Goal: Task Accomplishment & Management: Manage account settings

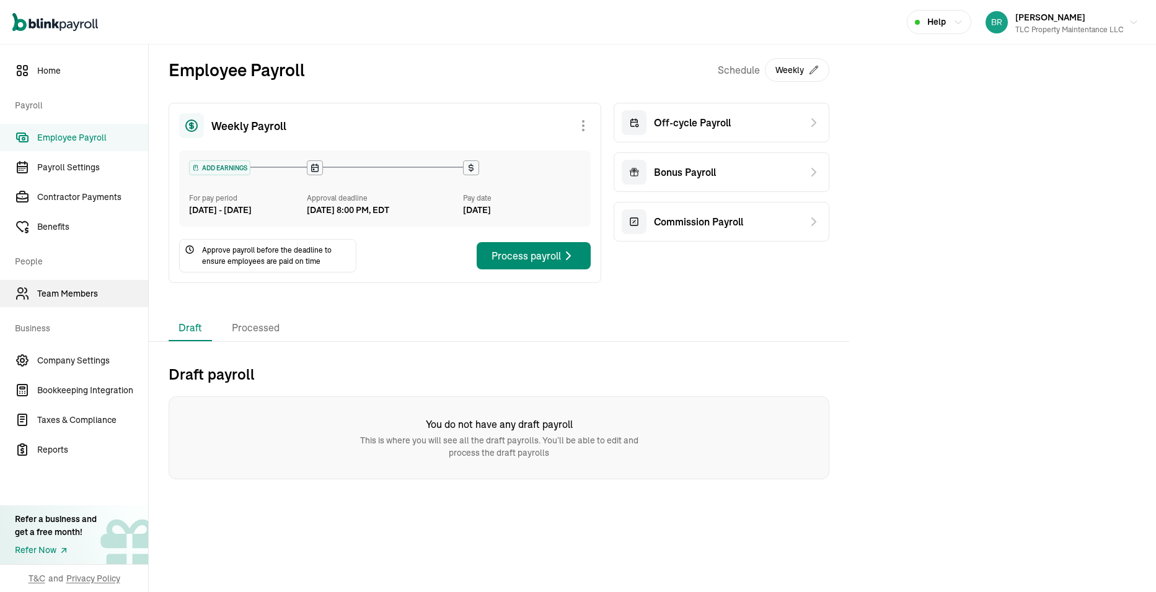
click at [76, 289] on span "Team Members" at bounding box center [92, 294] width 111 height 13
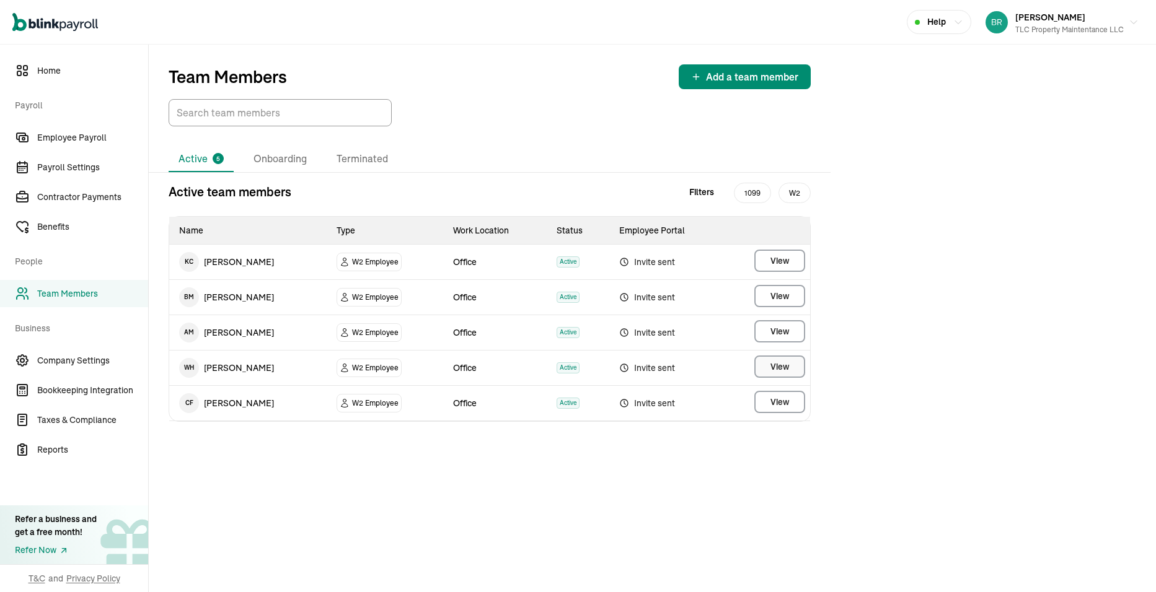
click at [772, 369] on span "View" at bounding box center [779, 367] width 19 height 12
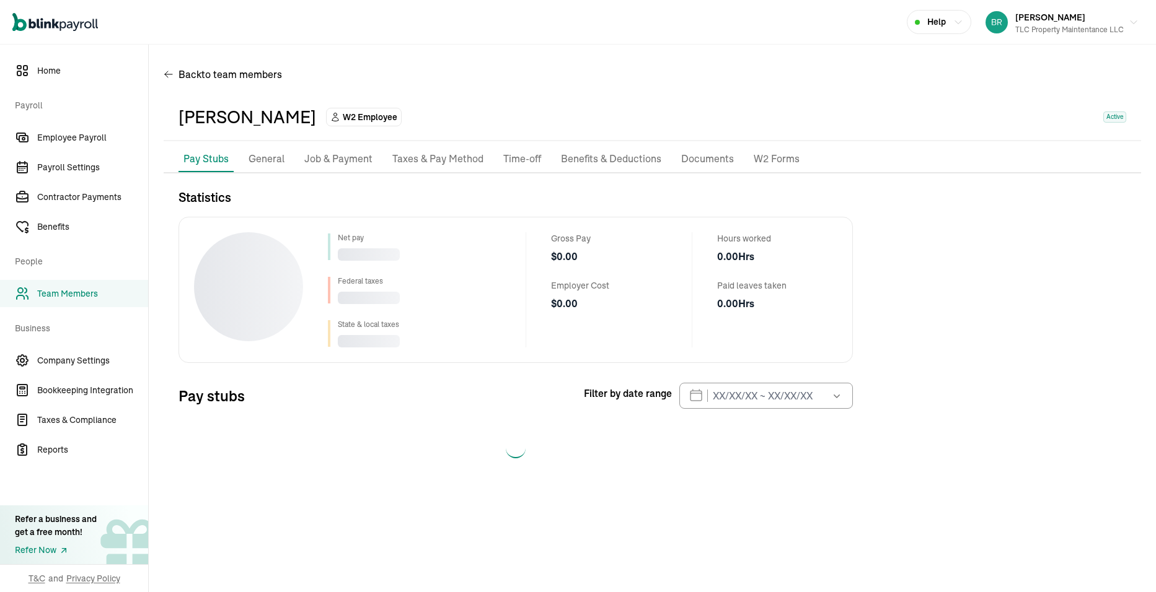
select select "2025"
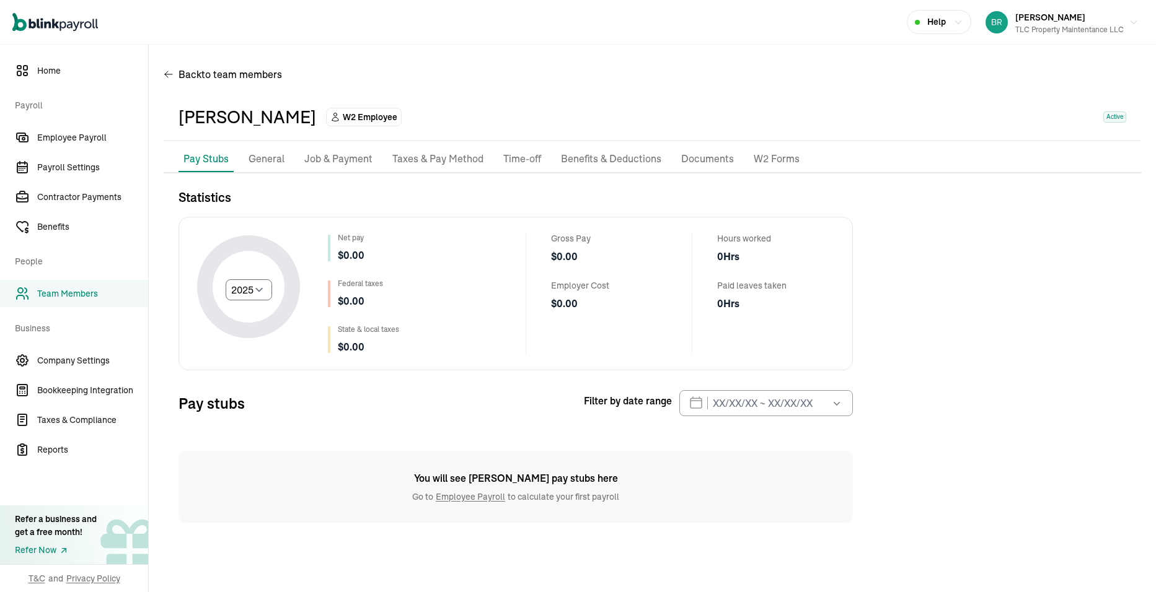
click at [413, 162] on p "Taxes & Pay Method" at bounding box center [437, 159] width 91 height 16
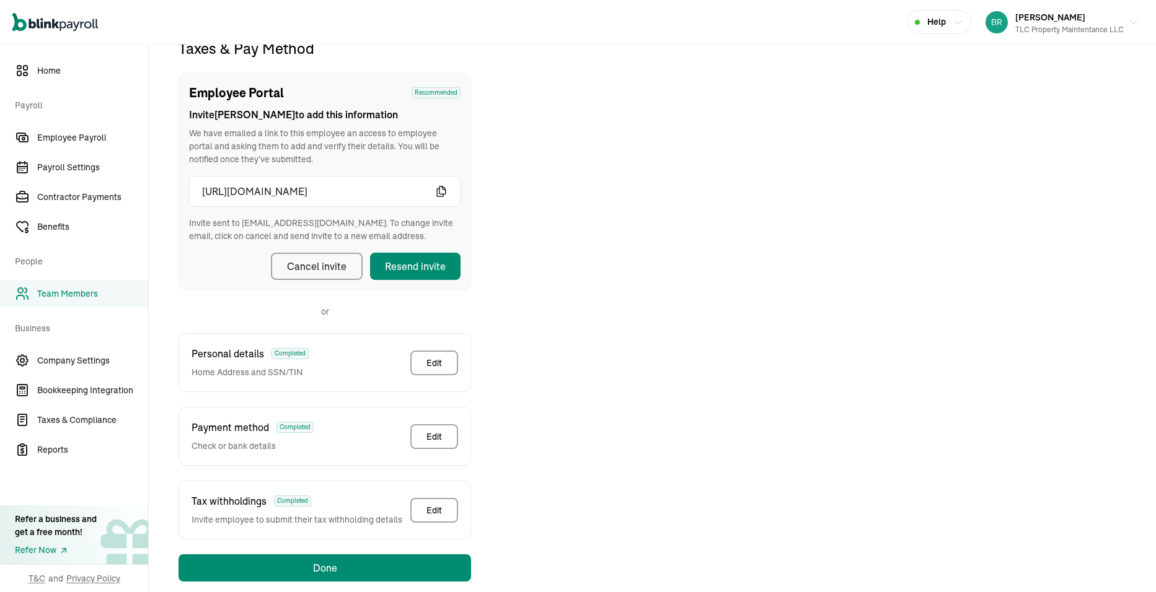
scroll to position [167, 0]
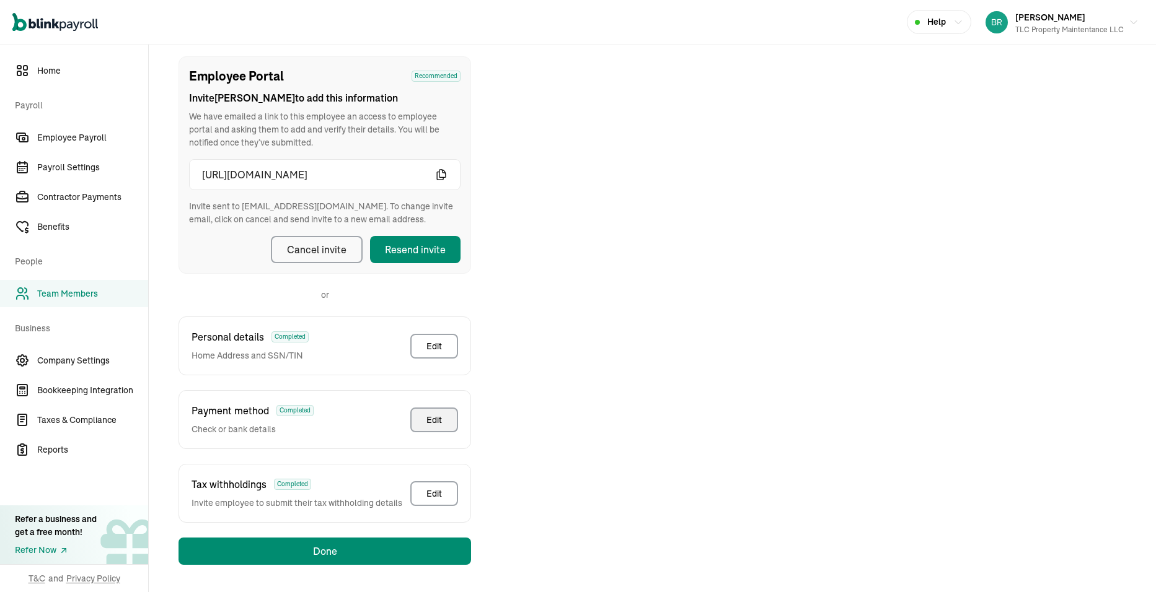
click at [441, 424] on div "Edit" at bounding box center [433, 420] width 15 height 12
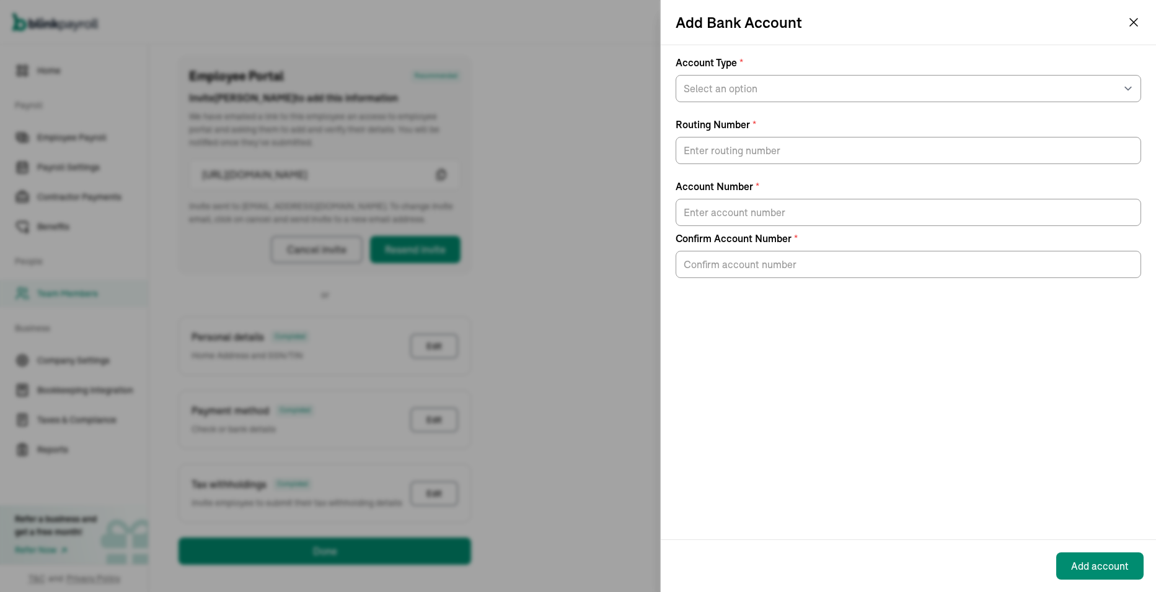
scroll to position [146, 0]
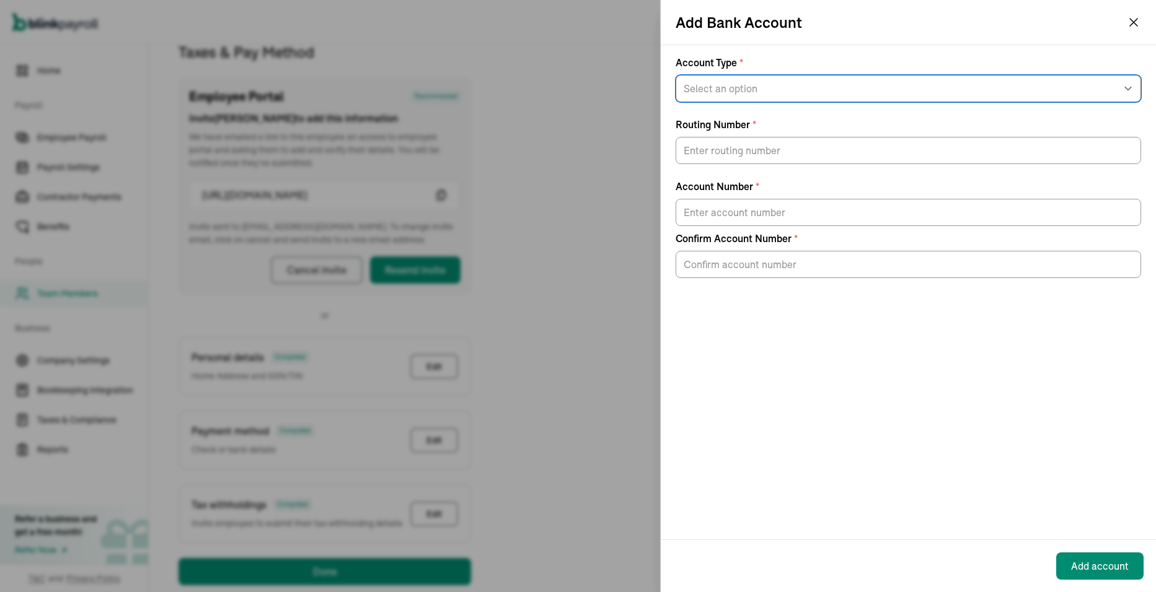
click at [995, 92] on select "Select an option Savings Checking" at bounding box center [908, 88] width 465 height 27
select select "Checking"
click at [676, 75] on select "Select an option Savings Checking" at bounding box center [908, 88] width 465 height 27
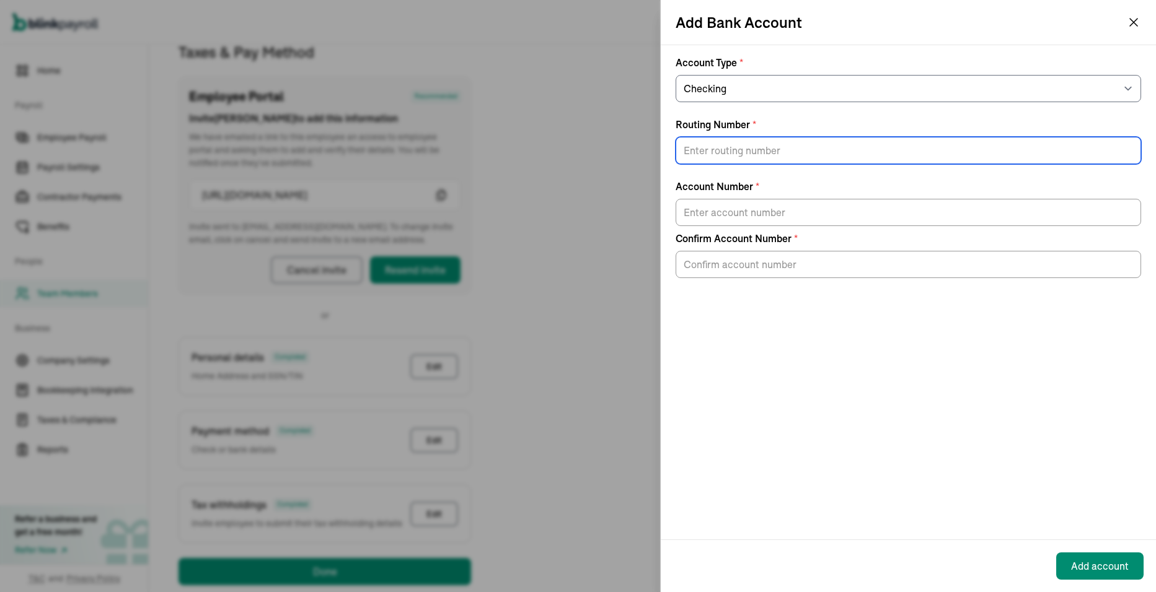
click at [755, 158] on input "Routing Number *" at bounding box center [908, 150] width 465 height 27
type input "041215663"
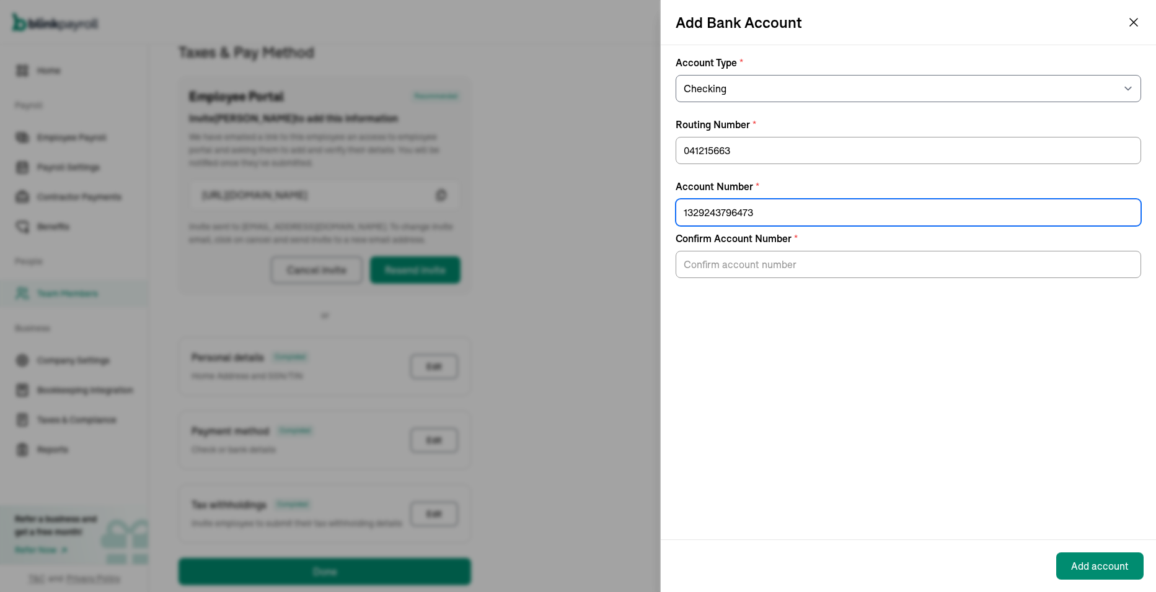
type input "1329243796473"
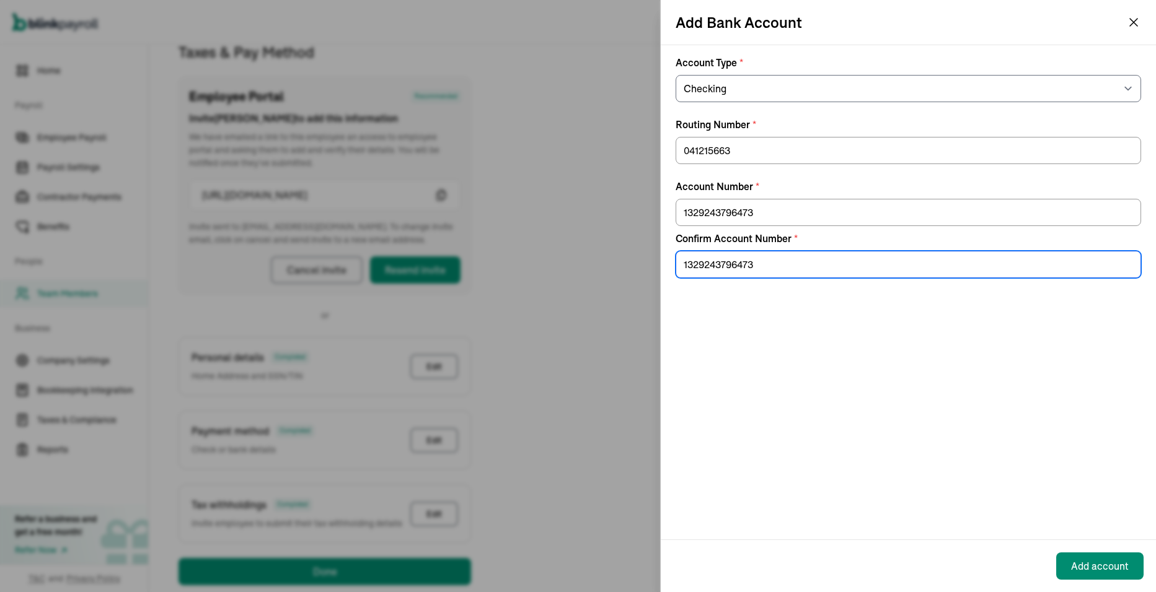
type input "1329243796473"
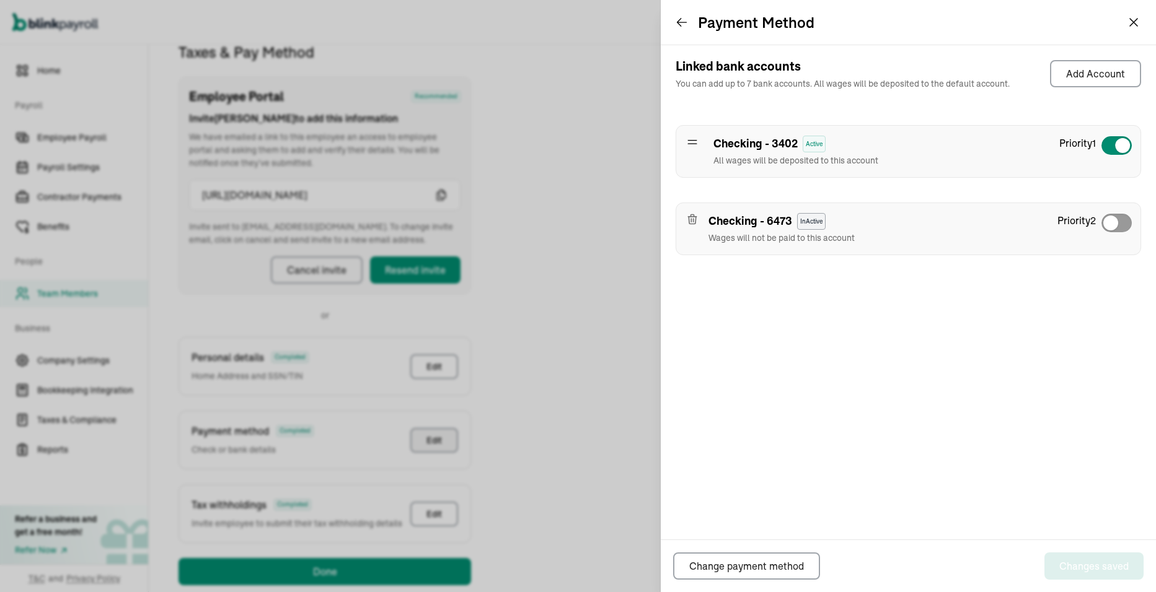
click at [697, 146] on icon at bounding box center [692, 142] width 12 height 12
click at [691, 141] on icon at bounding box center [692, 143] width 9 height 4
click at [1117, 224] on span at bounding box center [1110, 223] width 15 height 15
checkbox input "true"
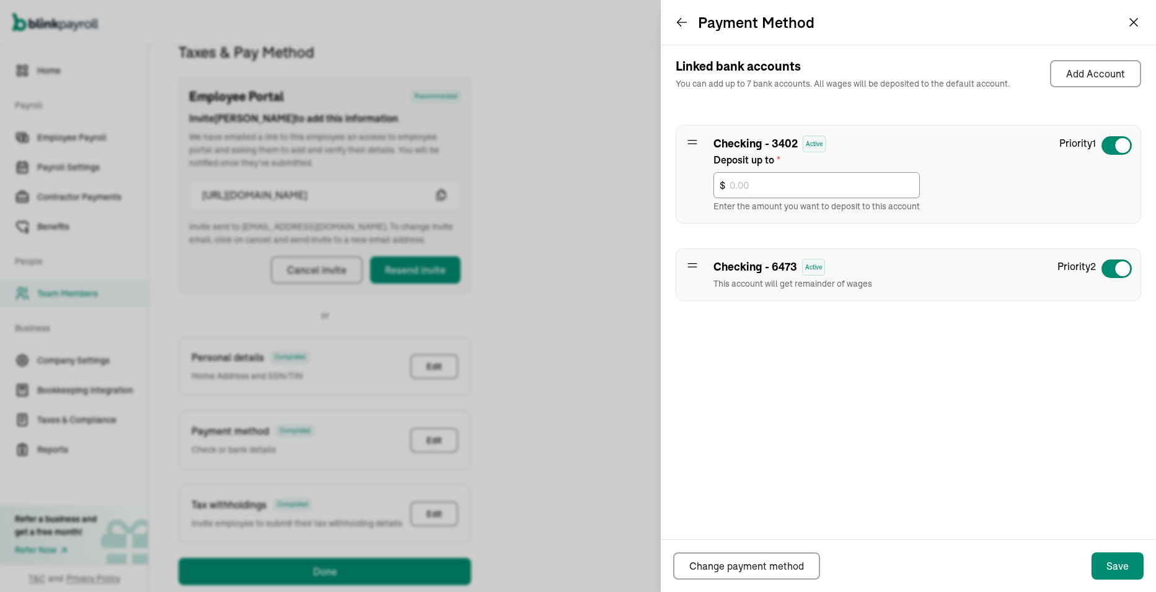
click at [1111, 143] on div at bounding box center [1117, 146] width 32 height 20
checkbox input "false"
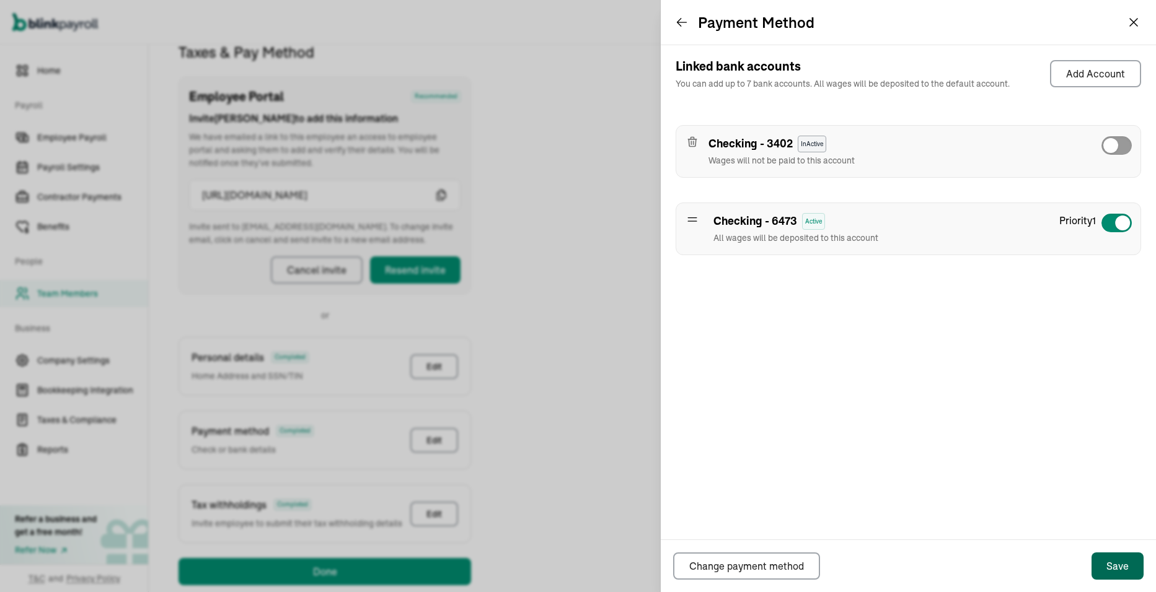
click at [1106, 570] on button "Save" at bounding box center [1117, 566] width 52 height 27
